Goal: Task Accomplishment & Management: Manage account settings

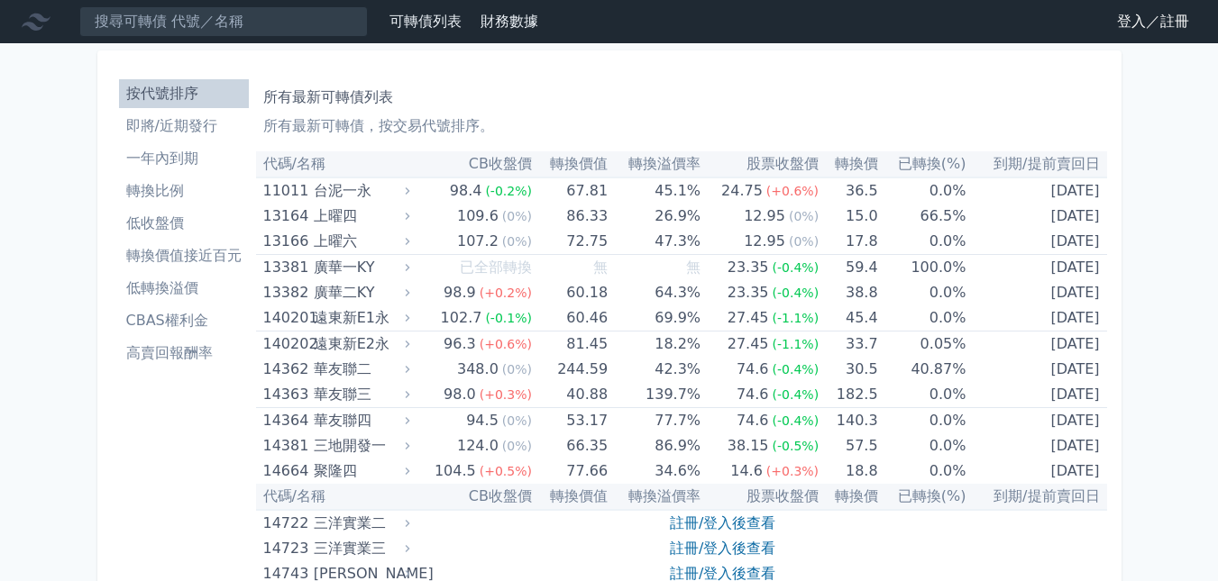
click at [1125, 23] on link "登入／註冊" at bounding box center [1152, 21] width 101 height 29
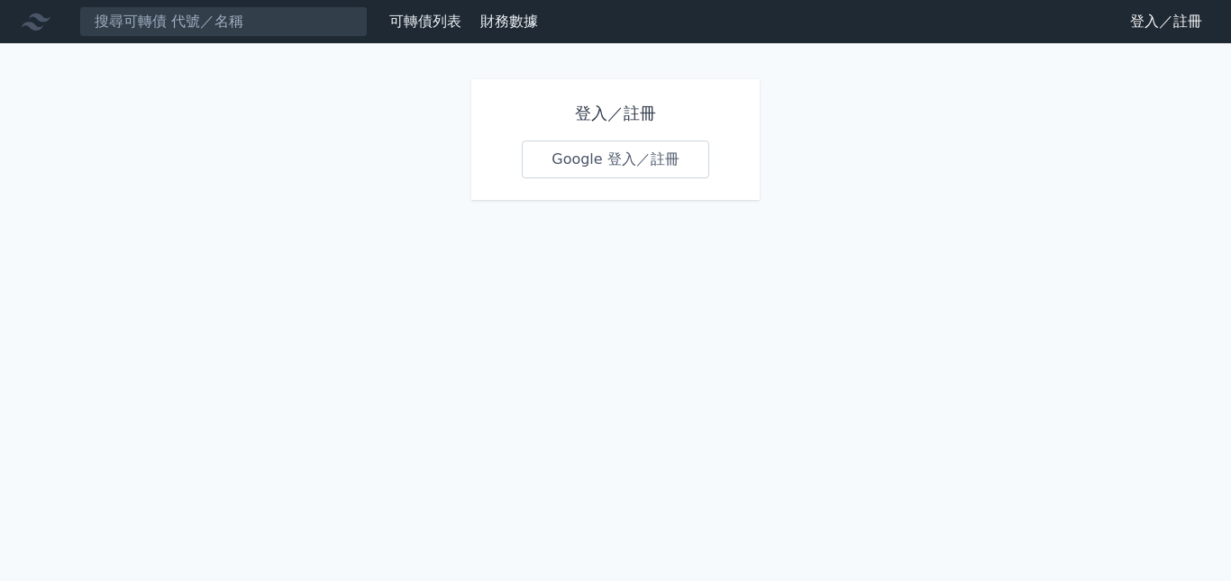
click at [641, 150] on link "Google 登入／註冊" at bounding box center [615, 160] width 187 height 38
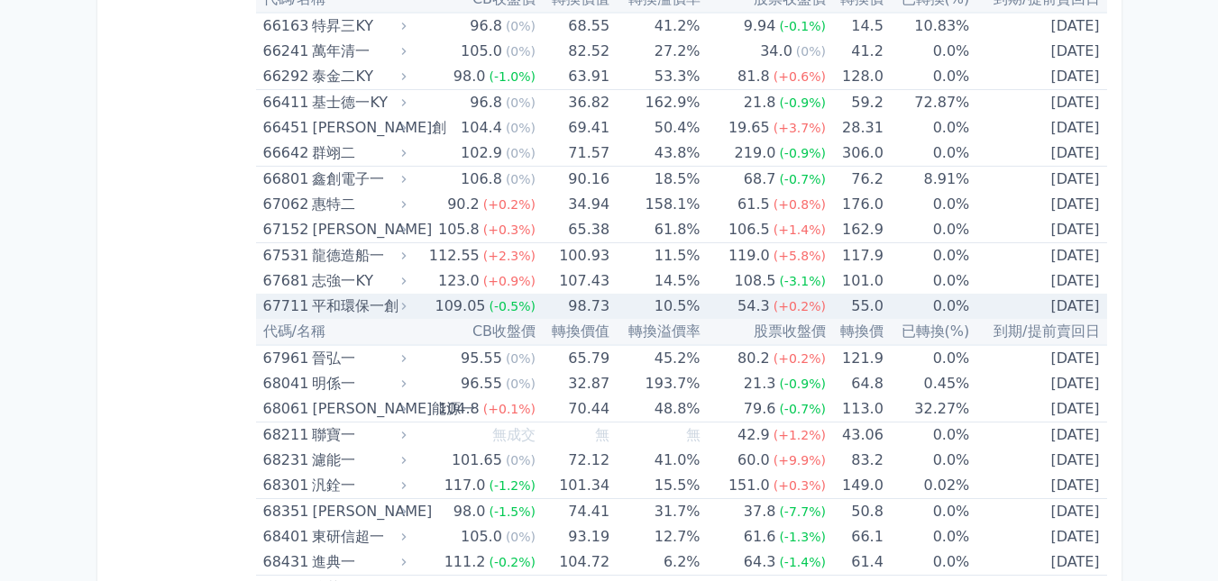
scroll to position [8832, 0]
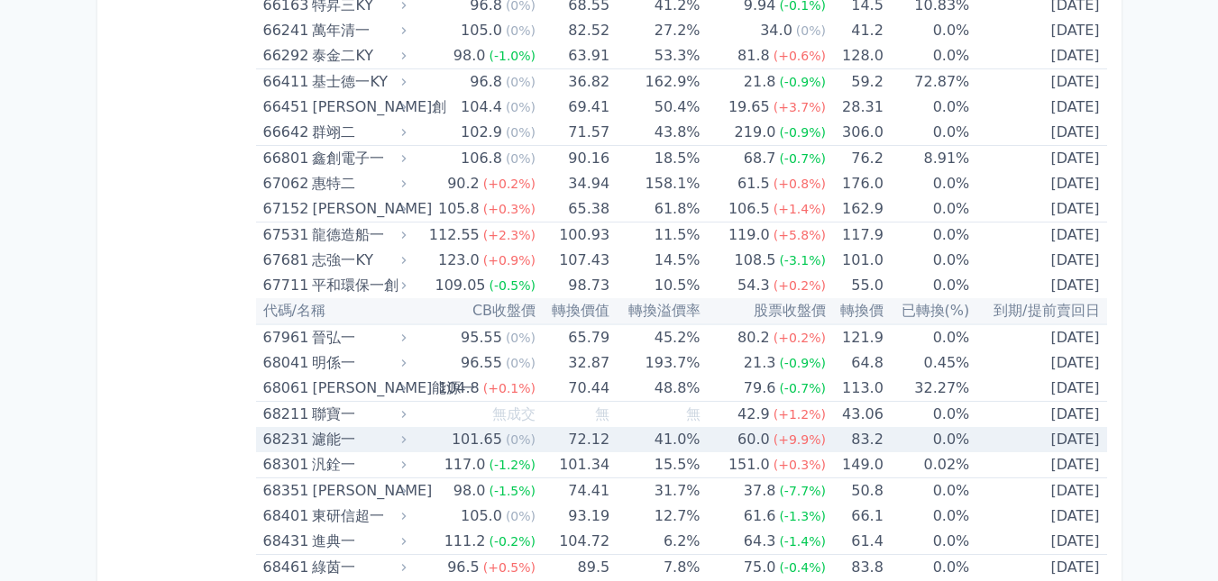
click at [288, 438] on div "68231" at bounding box center [285, 439] width 45 height 25
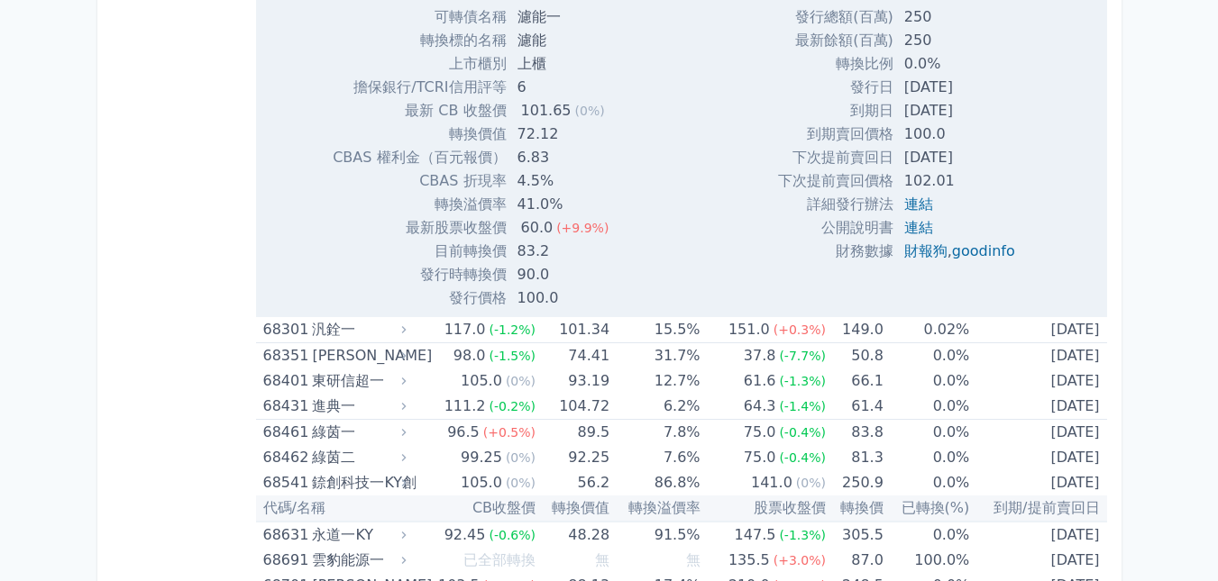
scroll to position [9463, 0]
